Goal: Task Accomplishment & Management: Manage account settings

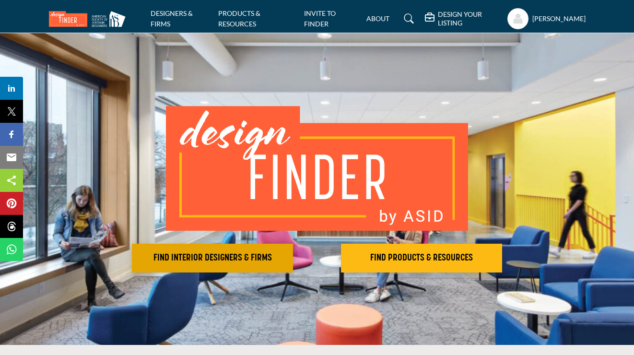
click at [230, 257] on h2 "FIND INTERIOR DESIGNERS & FIRMS" at bounding box center [212, 258] width 155 height 12
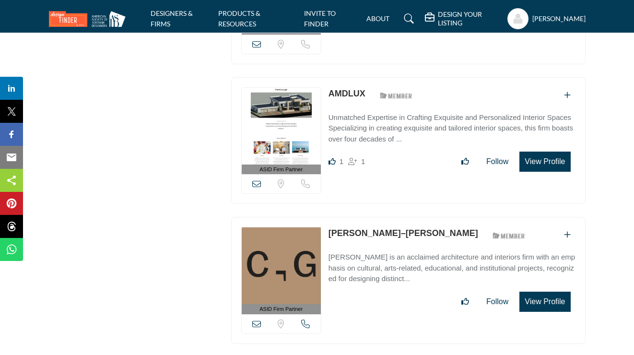
scroll to position [1376, 0]
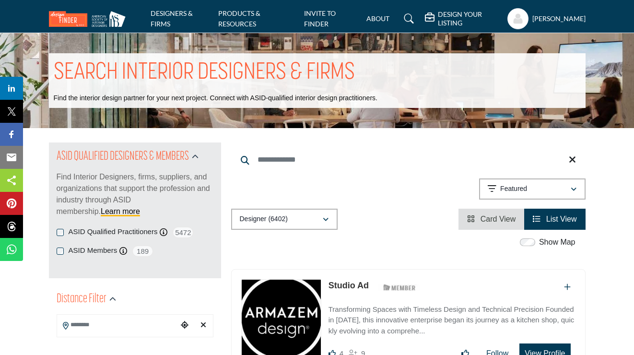
click at [558, 215] on span "List View" at bounding box center [561, 219] width 31 height 8
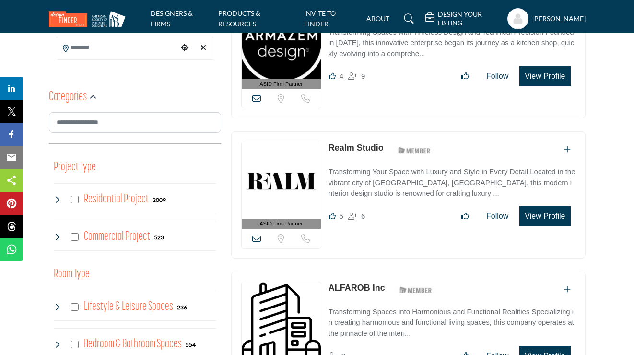
scroll to position [263, 0]
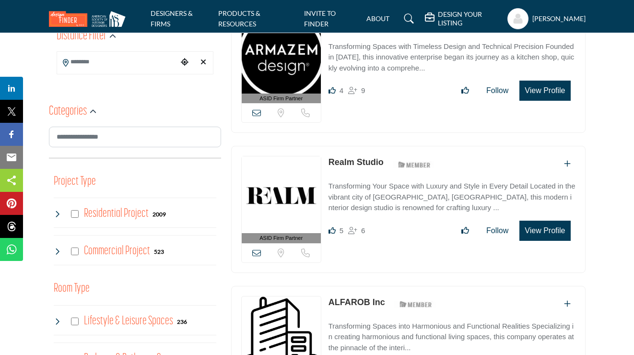
click at [114, 213] on h4 "Residential Project" at bounding box center [116, 213] width 65 height 17
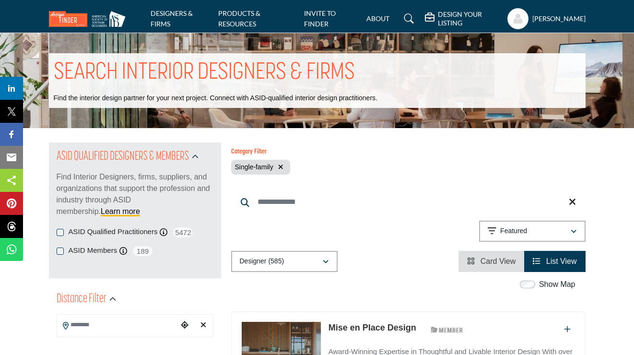
drag, startPoint x: 633, startPoint y: 15, endPoint x: 632, endPoint y: 26, distance: 10.6
click at [632, 26] on nav "DESIGNERS & FIRMS PRODUCTS & RESOURCES INVITE TO FINDER ABOUT" at bounding box center [317, 19] width 634 height 28
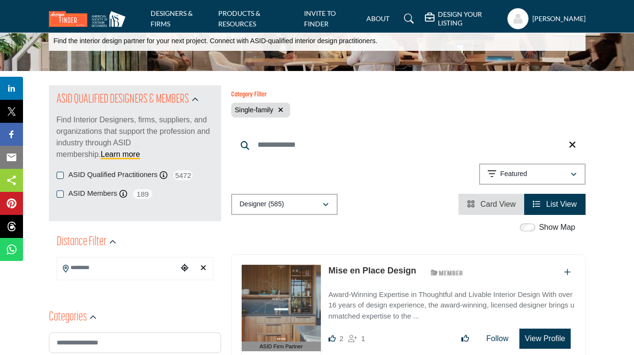
scroll to position [79, 0]
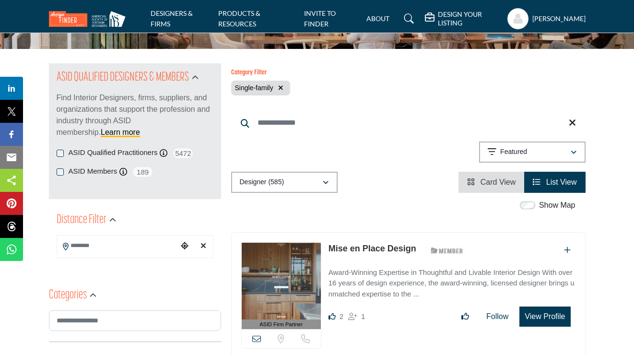
click at [281, 121] on input "Search Keyword" at bounding box center [408, 122] width 354 height 23
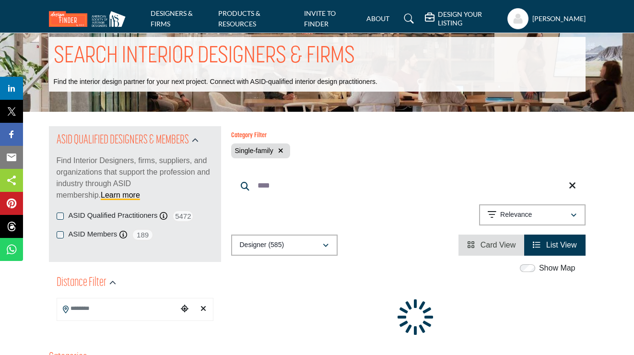
scroll to position [0, 0]
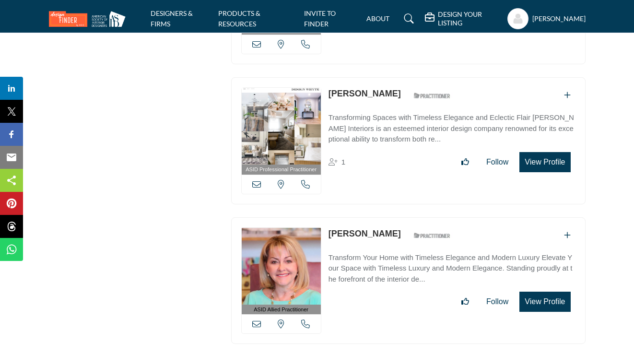
scroll to position [1351, 0]
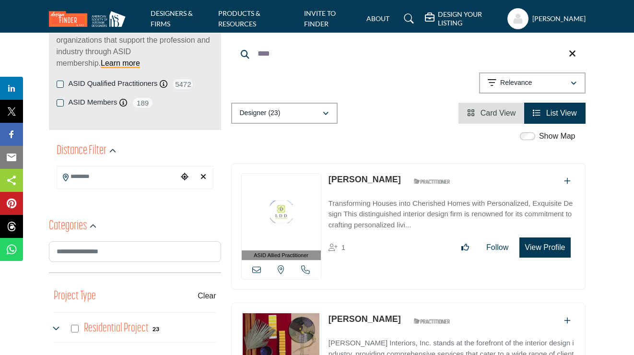
scroll to position [61, 0]
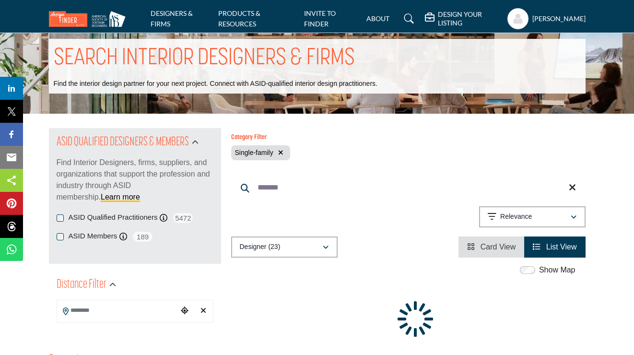
scroll to position [0, 0]
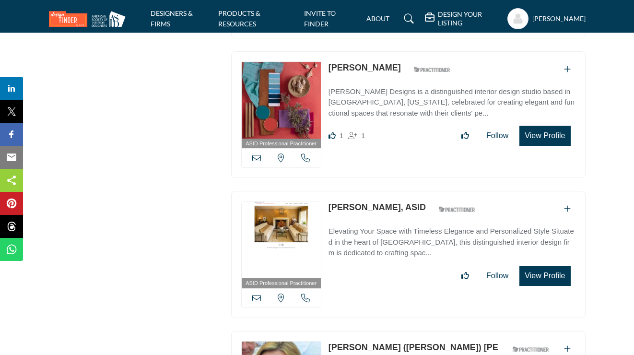
scroll to position [2100, 0]
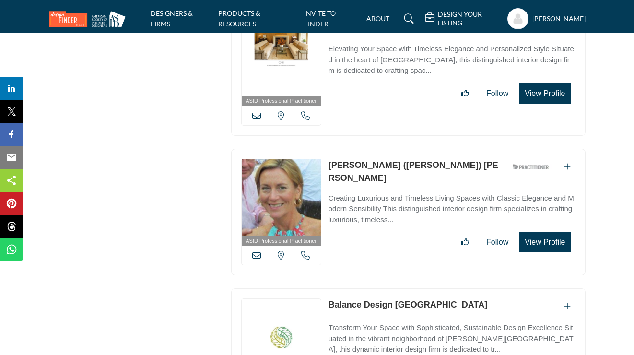
type input "**********"
click at [552, 14] on h5 "[PERSON_NAME]" at bounding box center [558, 19] width 53 height 10
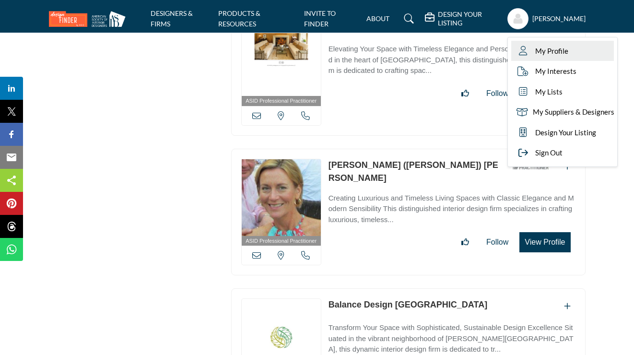
click at [535, 55] on span "My Profile" at bounding box center [551, 51] width 33 height 11
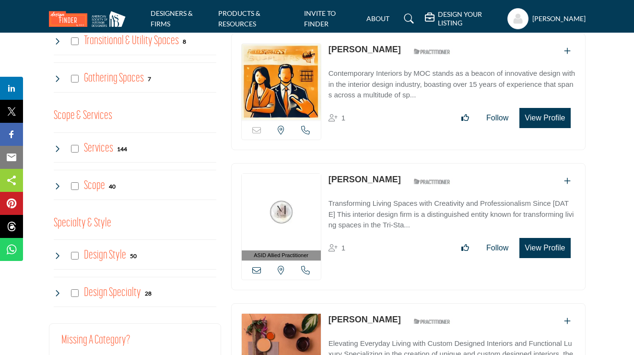
scroll to position [757, 0]
